Goal: Information Seeking & Learning: Learn about a topic

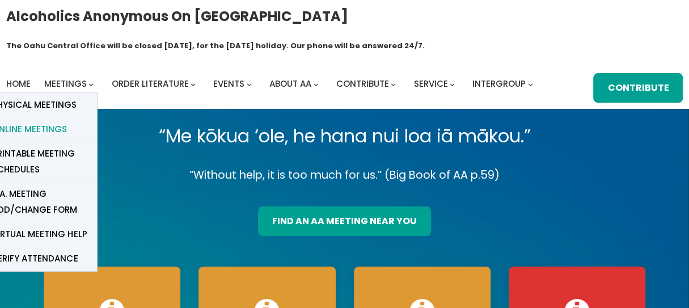
click at [52, 121] on span "Online Meetings" at bounding box center [29, 129] width 75 height 16
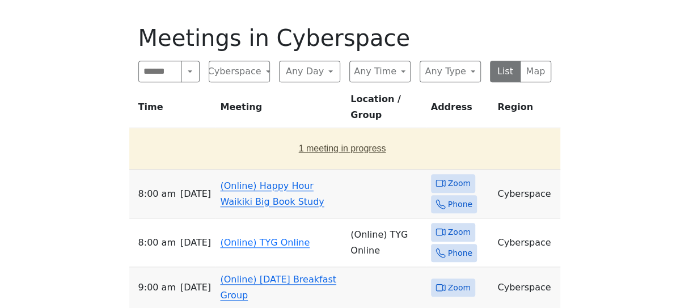
scroll to position [412, 0]
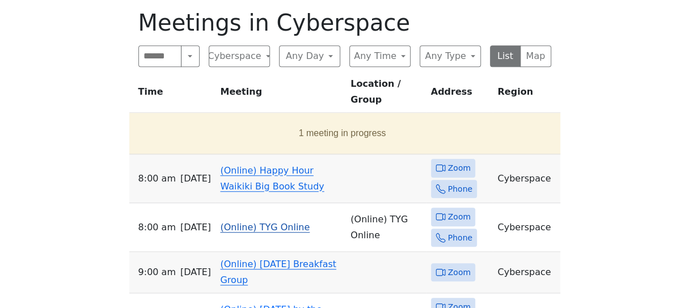
click at [236, 222] on link "(Online) TYG Online" at bounding box center [265, 227] width 90 height 11
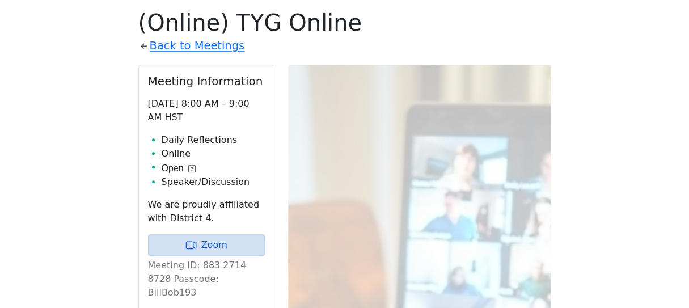
scroll to position [387, 0]
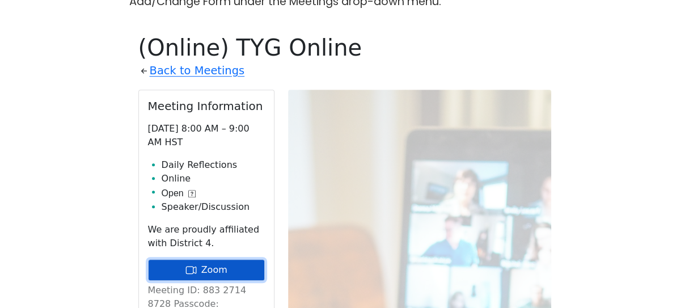
click at [233, 259] on link "Zoom" at bounding box center [206, 270] width 117 height 22
